Goal: Task Accomplishment & Management: Use online tool/utility

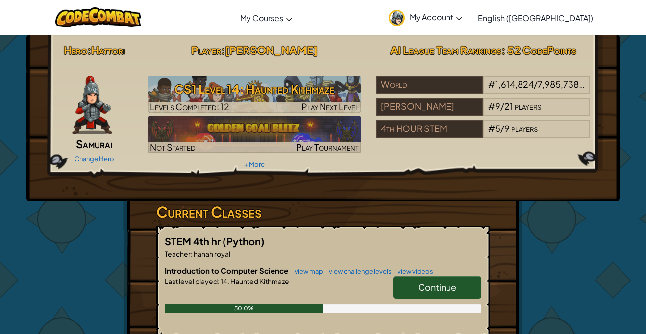
click at [441, 280] on link "Continue" at bounding box center [437, 287] width 88 height 23
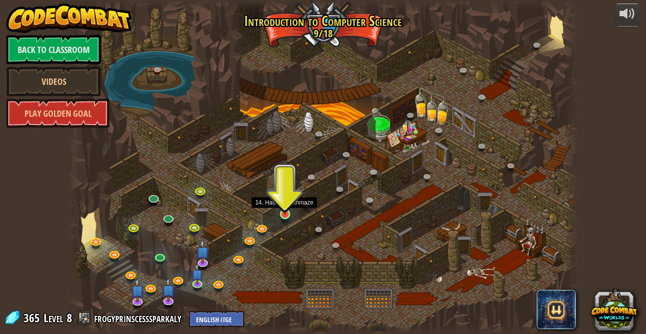
click at [289, 210] on img at bounding box center [285, 200] width 12 height 28
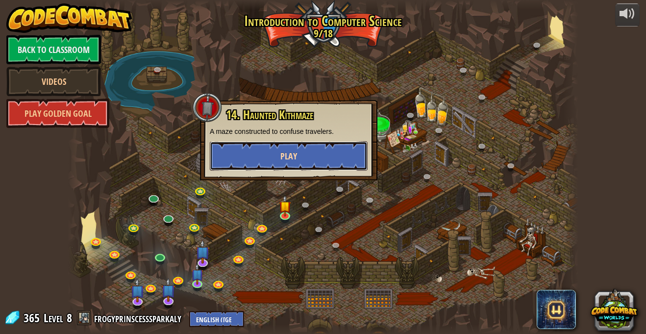
click at [293, 147] on button "Play" at bounding box center [289, 155] width 158 height 29
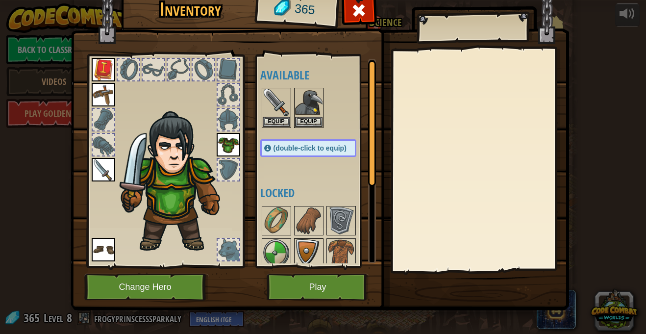
click at [317, 241] on img at bounding box center [308, 252] width 27 height 27
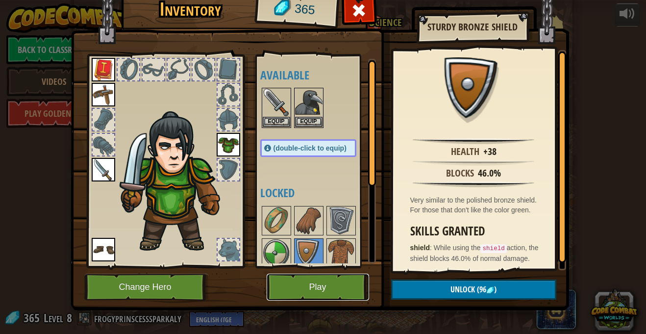
click at [350, 282] on button "Play" at bounding box center [318, 287] width 102 height 27
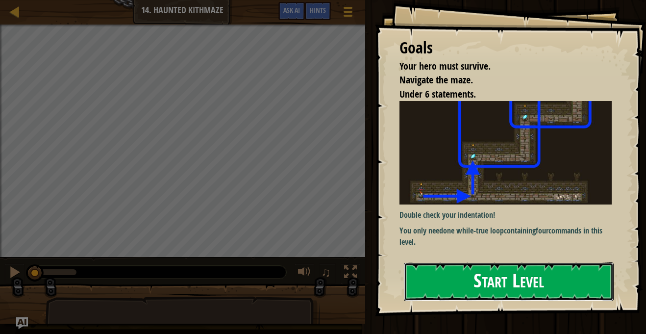
click at [478, 282] on button "Start Level" at bounding box center [509, 281] width 210 height 39
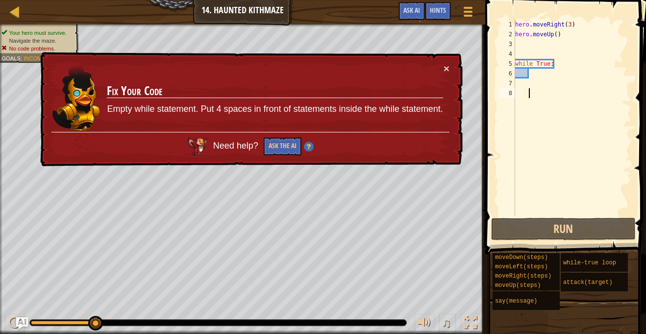
click at [517, 42] on div "hero . moveRight ( 3 ) hero . moveUp ( ) while True :" at bounding box center [572, 128] width 118 height 216
click at [275, 153] on button "Ask the AI" at bounding box center [283, 146] width 38 height 18
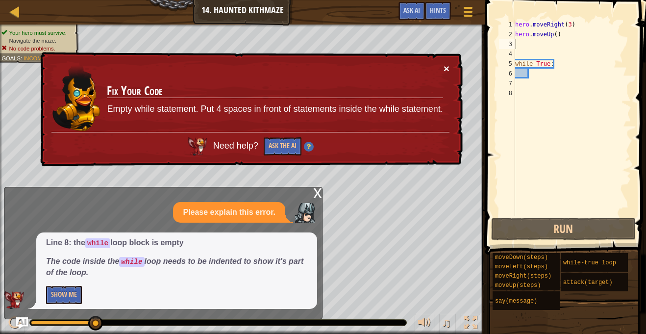
click at [445, 71] on button "×" at bounding box center [447, 68] width 6 height 10
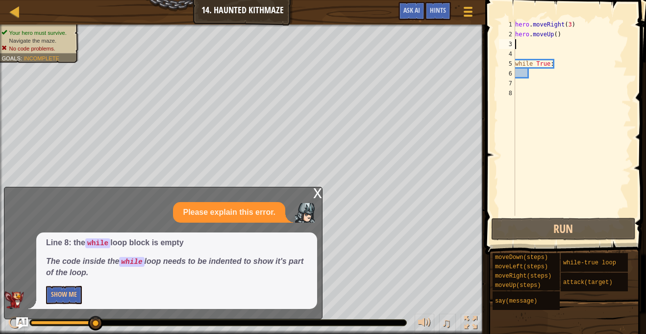
click at [541, 71] on div "hero . moveRight ( 3 ) hero . moveUp ( ) while True :" at bounding box center [572, 128] width 118 height 216
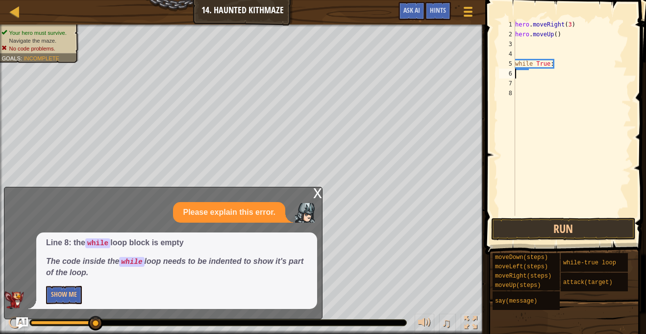
click at [519, 48] on div "hero . moveRight ( 3 ) hero . moveUp ( ) while True :" at bounding box center [572, 128] width 118 height 216
type textarea "m"
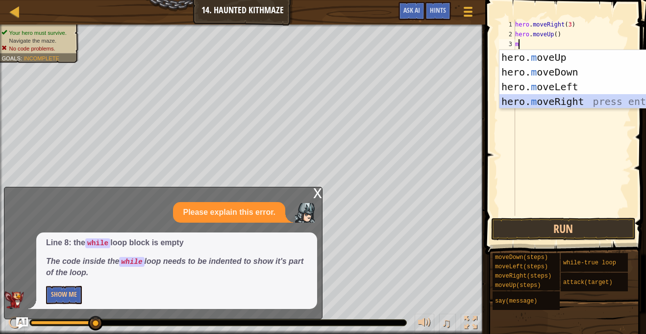
click at [554, 98] on div "hero. m oveUp press enter hero. m oveDown press enter hero. m oveLeft press ent…" at bounding box center [592, 94] width 185 height 88
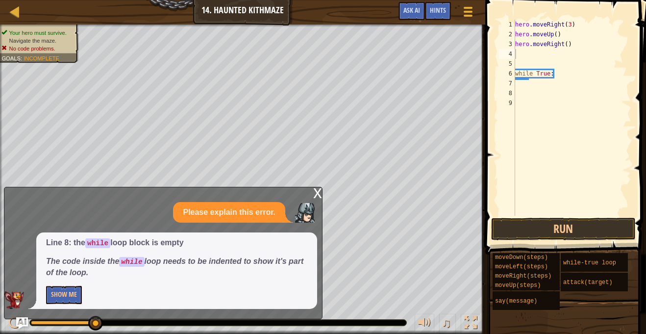
click at [312, 190] on div "x Please explain this error. Line 8: the while loop block is empty The code ins…" at bounding box center [163, 253] width 319 height 132
click at [319, 191] on div "x" at bounding box center [317, 192] width 9 height 10
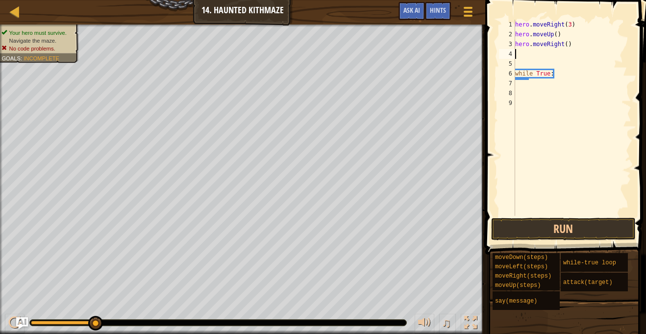
type textarea "m"
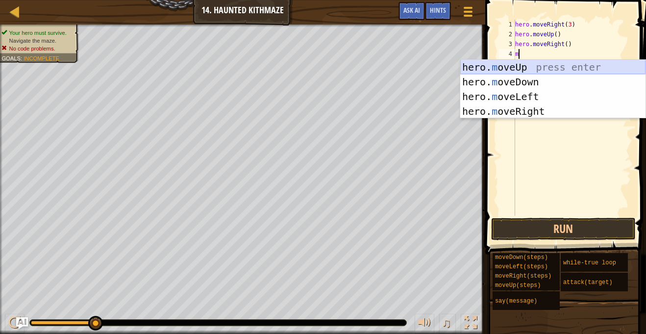
click at [580, 65] on div "hero. m oveUp press enter hero. m oveDown press enter hero. m oveLeft press ent…" at bounding box center [552, 104] width 185 height 88
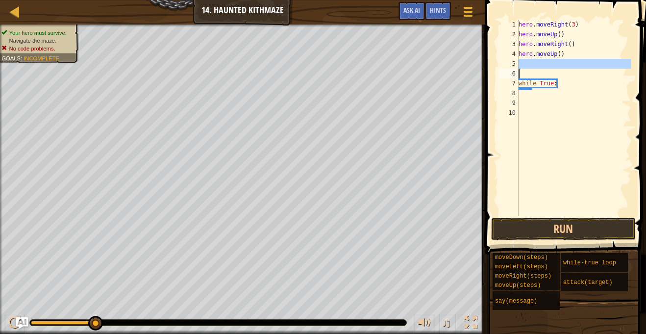
click at [474, 78] on div "Map Introduction to Computer Science 14. Haunted Kithmaze Game Menu Done Hints …" at bounding box center [323, 167] width 646 height 334
type textarea "while True:"
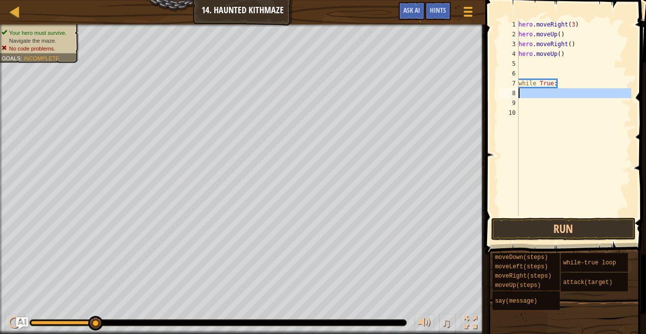
click at [504, 95] on div "8" at bounding box center [509, 93] width 20 height 10
click at [521, 61] on div "hero . moveRight ( 3 ) hero . moveUp ( ) hero . moveRight ( ) hero . moveUp ( )…" at bounding box center [574, 128] width 115 height 216
type textarea "m"
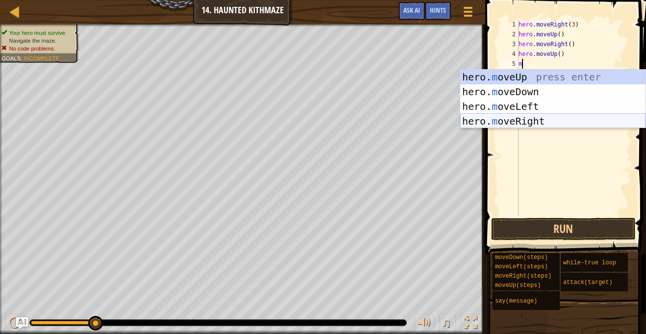
click at [536, 119] on div "hero. m oveUp press enter hero. m oveDown press enter hero. m oveLeft press ent…" at bounding box center [552, 114] width 185 height 88
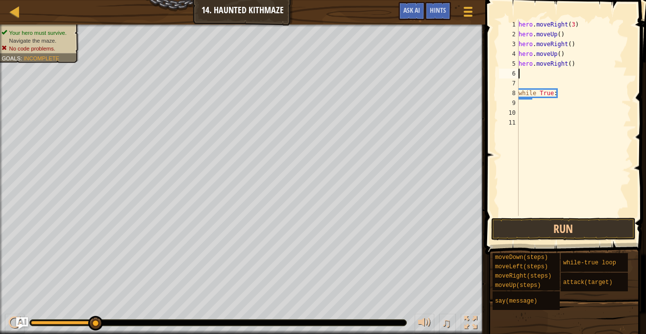
type textarea "m"
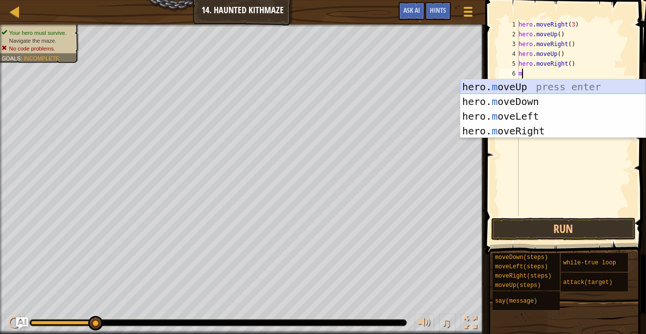
click at [552, 84] on div "hero. m oveUp press enter hero. m oveDown press enter hero. m oveLeft press ent…" at bounding box center [552, 123] width 185 height 88
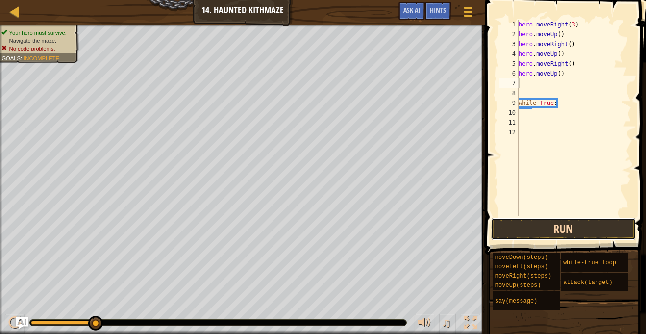
click at [505, 235] on button "Run" at bounding box center [563, 229] width 145 height 23
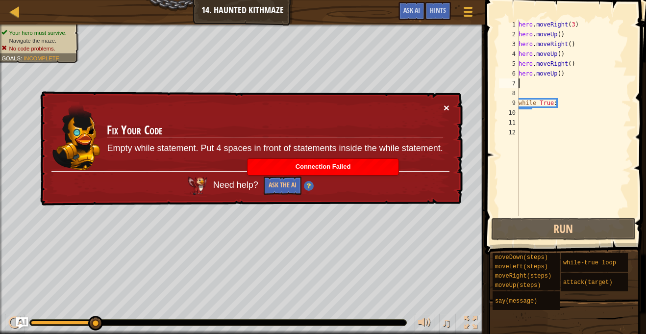
click at [447, 107] on button "×" at bounding box center [447, 107] width 6 height 10
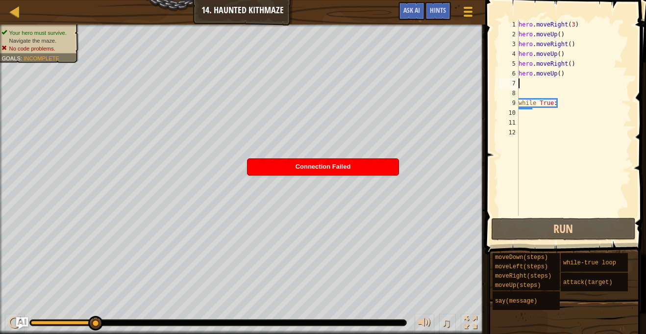
click at [557, 79] on div "hero . moveRight ( 3 ) hero . moveUp ( ) hero . moveRight ( ) hero . moveUp ( )…" at bounding box center [574, 128] width 115 height 216
click at [587, 62] on div "hero . moveRight ( 3 ) hero . moveUp ( ) hero . moveRight ( ) hero . moveUp ( )…" at bounding box center [574, 128] width 115 height 216
click at [566, 76] on div "hero . moveRight ( 3 ) hero . moveUp ( ) hero . moveRight ( ) hero . moveUp ( )…" at bounding box center [574, 128] width 115 height 216
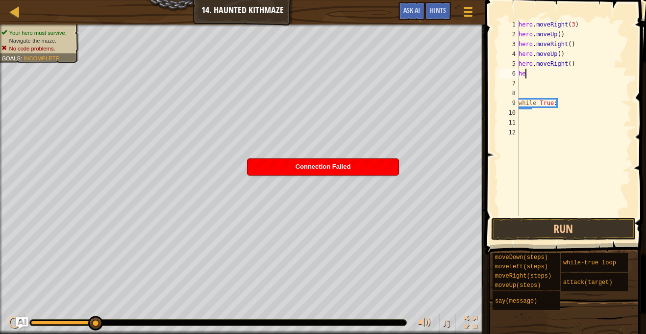
type textarea "h"
click at [609, 64] on div "hero . moveRight ( 3 ) hero . moveUp ( ) hero . moveRight ( ) hero . moveUp ( )…" at bounding box center [574, 128] width 115 height 216
type textarea "hero.moveRight()"
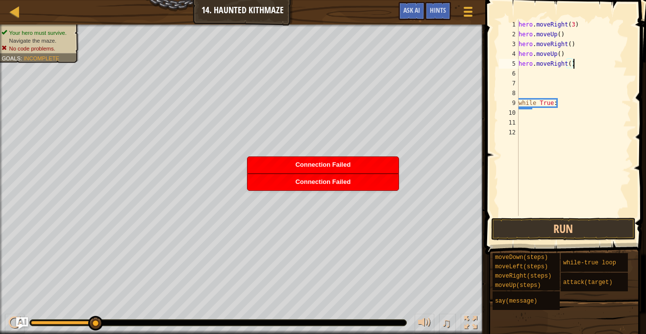
click at [352, 187] on div "Connection Failed" at bounding box center [323, 182] width 151 height 16
